Goal: Transaction & Acquisition: Purchase product/service

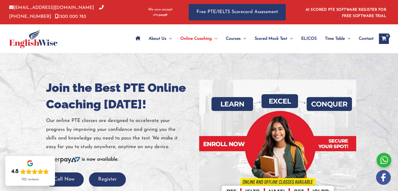
click at [171, 71] on div at bounding box center [199, 144] width 398 height 183
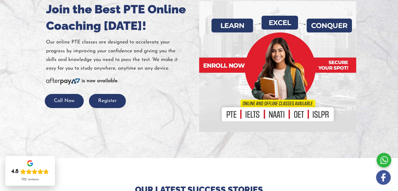
scroll to position [26, 0]
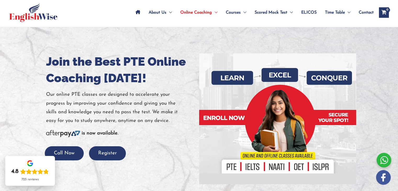
click at [232, 167] on div at bounding box center [277, 118] width 149 height 131
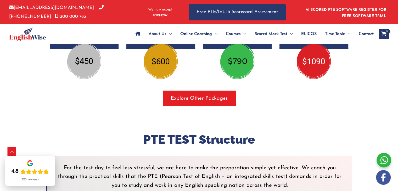
scroll to position [917, 0]
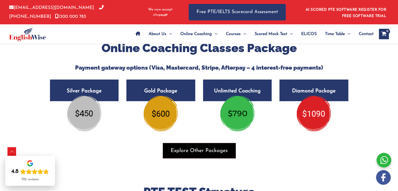
click at [208, 154] on span "Explore Other Packages" at bounding box center [199, 150] width 57 height 7
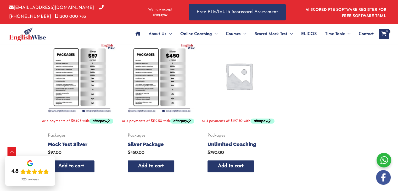
scroll to position [262, 0]
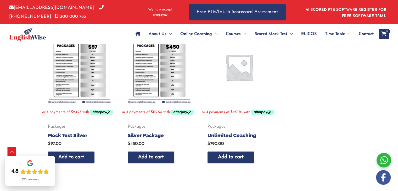
click at [92, 64] on img at bounding box center [79, 67] width 75 height 75
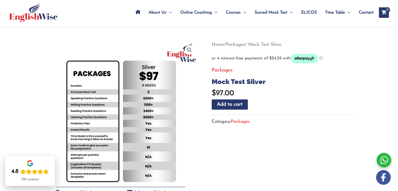
scroll to position [52, 0]
